Goal: Navigation & Orientation: Find specific page/section

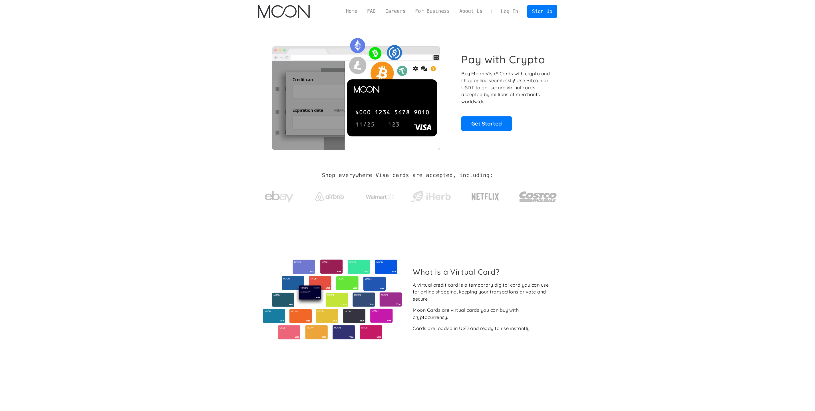
click at [520, 12] on link "Log In" at bounding box center [509, 11] width 27 height 13
